Goal: Task Accomplishment & Management: Use online tool/utility

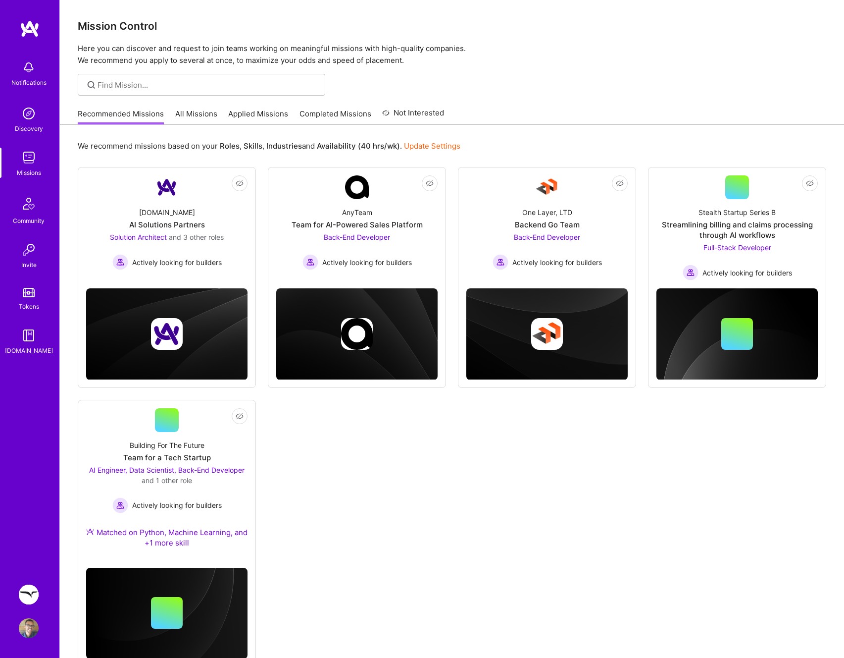
click at [24, 595] on img at bounding box center [29, 594] width 20 height 20
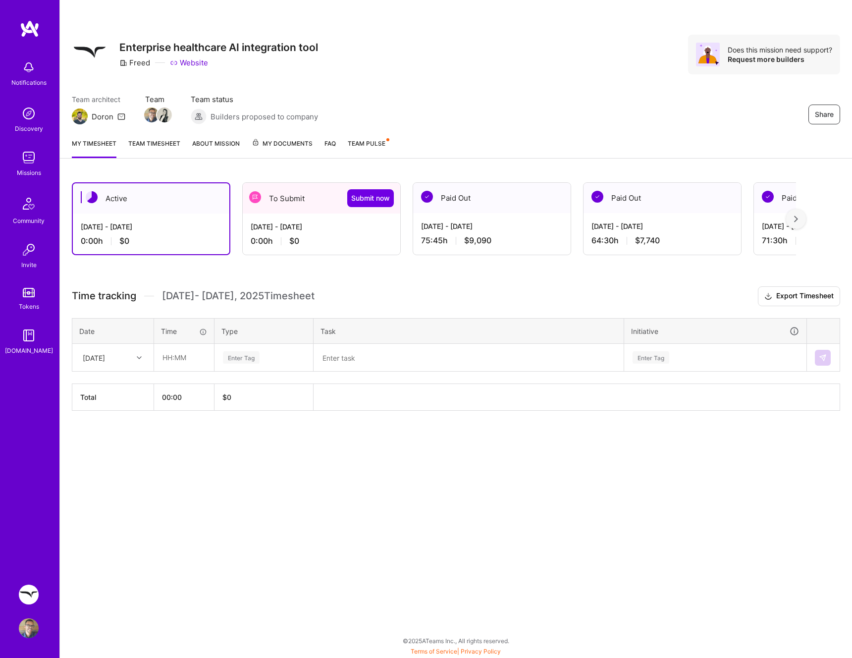
click at [310, 239] on div "0:00 h $0" at bounding box center [322, 241] width 142 height 10
